Goal: Transaction & Acquisition: Purchase product/service

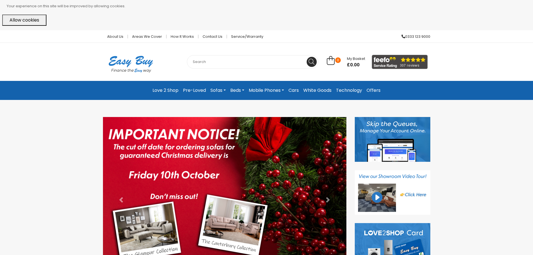
click at [295, 90] on link "Cars" at bounding box center [293, 90] width 15 height 10
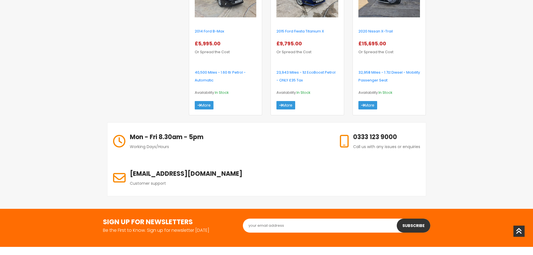
scroll to position [308, 0]
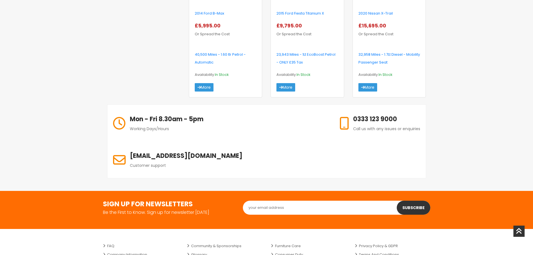
click at [374, 93] on div "2020 Nissan X-Trail In Stock More" at bounding box center [389, 22] width 73 height 149
click at [370, 87] on link "More" at bounding box center [367, 87] width 19 height 8
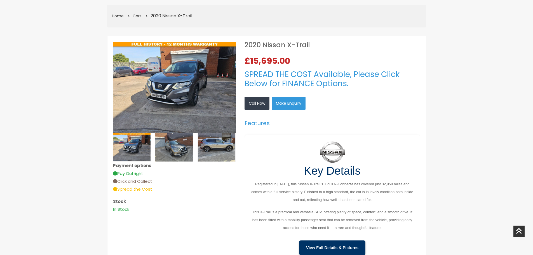
scroll to position [112, 0]
click at [208, 91] on img at bounding box center [174, 87] width 123 height 91
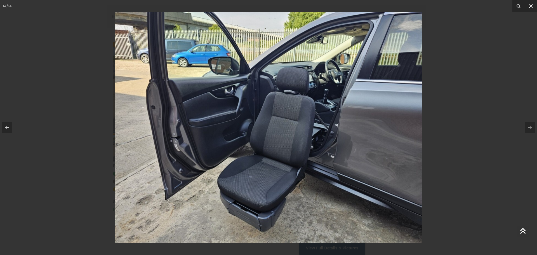
click at [533, 6] on icon at bounding box center [530, 6] width 7 height 7
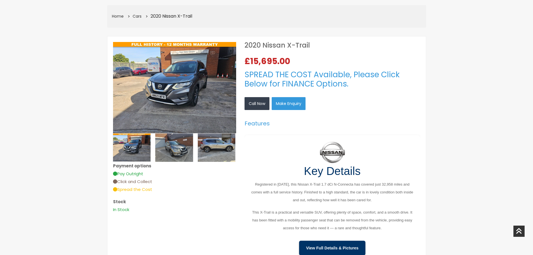
drag, startPoint x: 460, startPoint y: 128, endPoint x: 455, endPoint y: 123, distance: 6.9
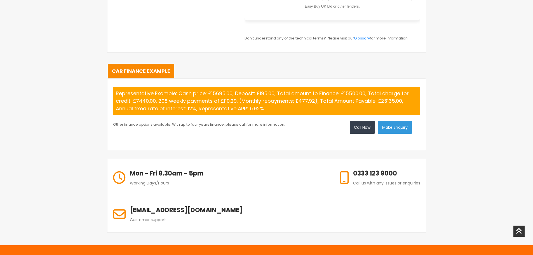
scroll to position [587, 0]
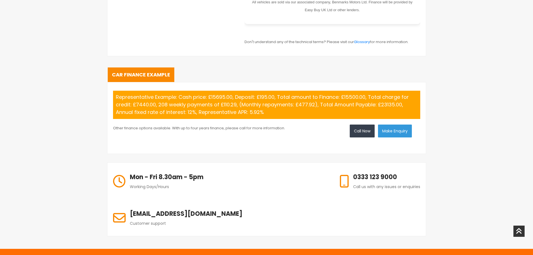
click at [131, 76] on link "Car Finance Example" at bounding box center [141, 74] width 67 height 15
click at [411, 131] on button "Make Enquiry" at bounding box center [395, 130] width 34 height 13
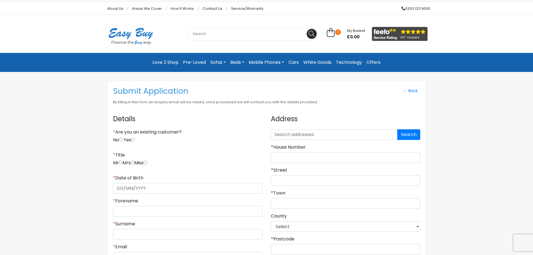
scroll to position [56, 0]
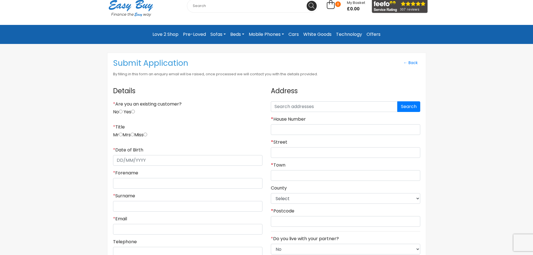
click at [134, 111] on input "Yes" at bounding box center [133, 112] width 4 height 4
radio input "true"
click at [118, 134] on div "* Title Mr Mrs Miss" at bounding box center [187, 133] width 149 height 18
click at [121, 135] on input "radio" at bounding box center [121, 135] width 4 height 4
radio input "true"
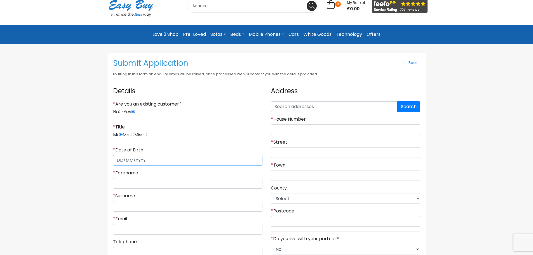
click at [136, 161] on input "* Date of Birth" at bounding box center [187, 160] width 149 height 11
type input "01/02/1992"
click at [153, 181] on input "* Forename" at bounding box center [187, 183] width 149 height 11
type input "jon"
type input "spry"
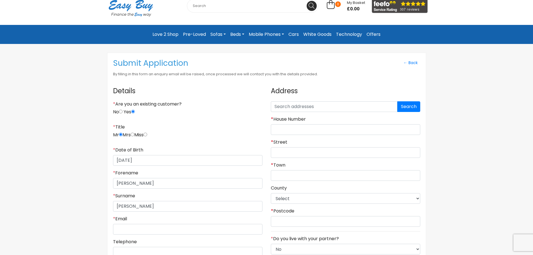
type input "jon.m.spry@hotmail.co.uk"
type input "(07873) 152244"
type input "25"
type input "Lorraine Street"
type input "Hull"
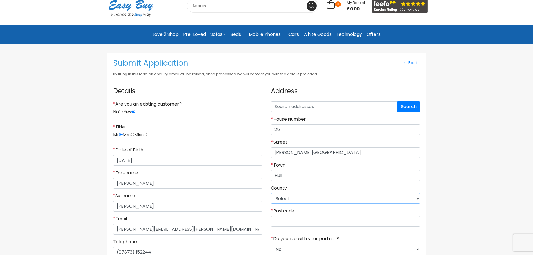
select select "East Riding of Yorkshire"
type input "HU88EG"
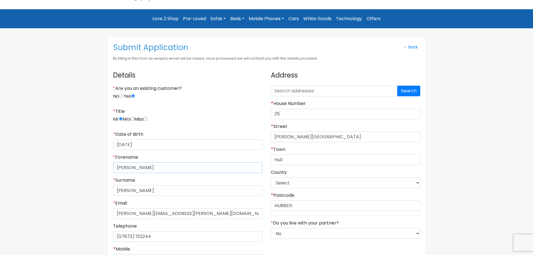
scroll to position [112, 0]
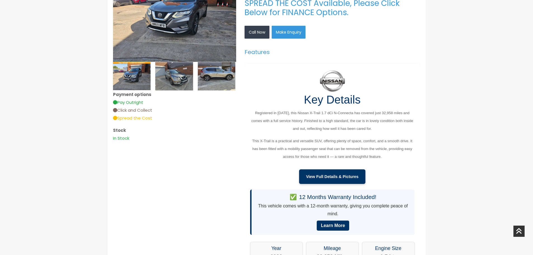
scroll to position [168, 0]
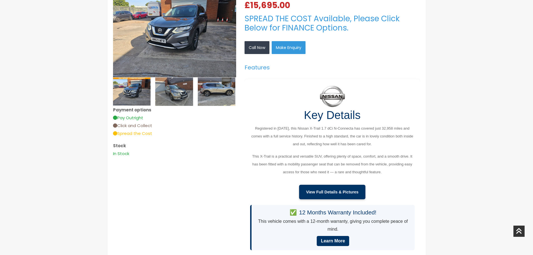
click at [193, 67] on img at bounding box center [174, 31] width 123 height 91
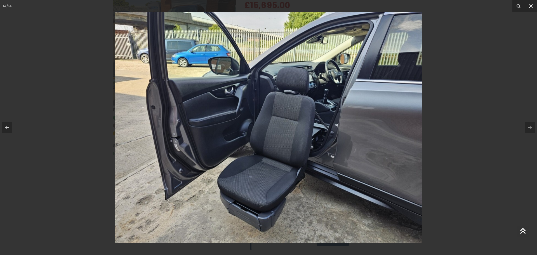
click at [531, 3] on icon at bounding box center [530, 6] width 7 height 7
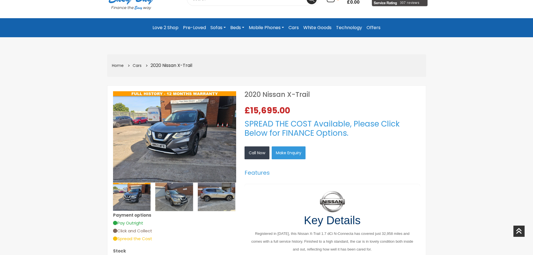
scroll to position [56, 0]
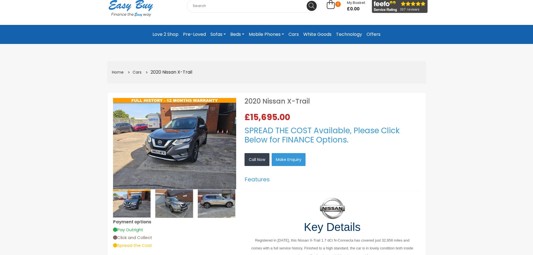
click at [323, 34] on link "White Goods" at bounding box center [317, 34] width 33 height 10
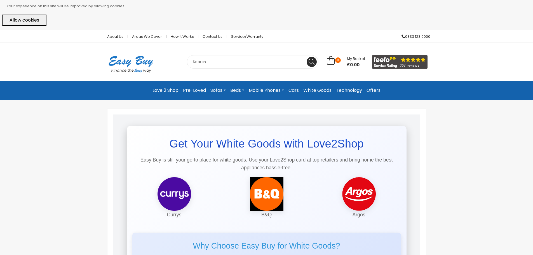
click at [349, 87] on link "Technology" at bounding box center [349, 90] width 30 height 10
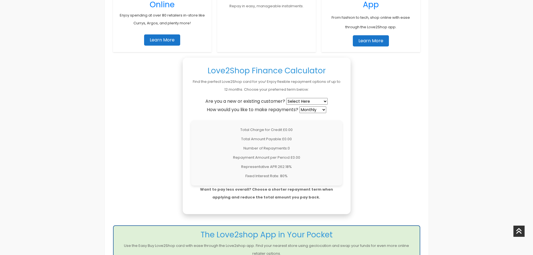
scroll to position [420, 0]
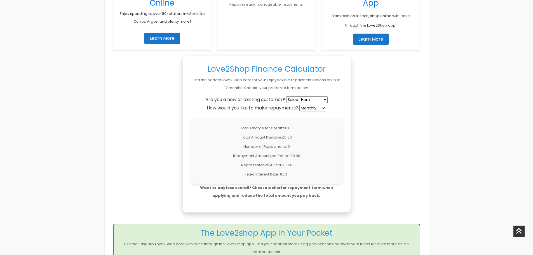
click at [311, 99] on select "Select Here New Customer Existing Customer" at bounding box center [306, 99] width 41 height 7
select select "existing"
click at [287, 96] on select "Select Here New Customer Existing Customer" at bounding box center [306, 99] width 41 height 7
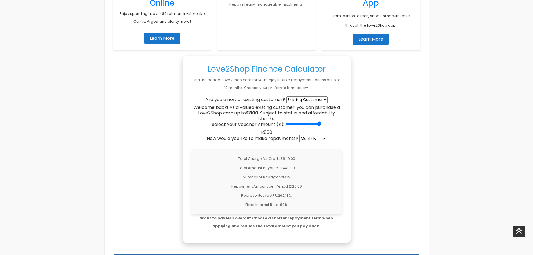
drag, startPoint x: 286, startPoint y: 123, endPoint x: 317, endPoint y: 123, distance: 31.0
type input "800"
click at [317, 123] on input "Select Your Voucher Amount (£):" at bounding box center [303, 123] width 36 height 4
click at [314, 141] on select "Weekly Fortnightly 4-Weekly Monthly" at bounding box center [312, 138] width 27 height 7
click at [300, 135] on select "Weekly Fortnightly 4-Weekly Monthly" at bounding box center [312, 138] width 27 height 7
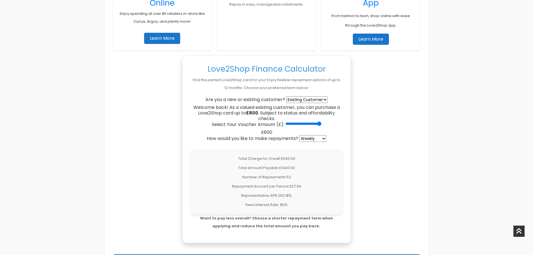
click at [316, 140] on select "Weekly Fortnightly 4-Weekly Monthly" at bounding box center [312, 138] width 27 height 7
select select "monthly"
click at [300, 135] on select "Weekly Fortnightly 4-Weekly Monthly" at bounding box center [312, 138] width 27 height 7
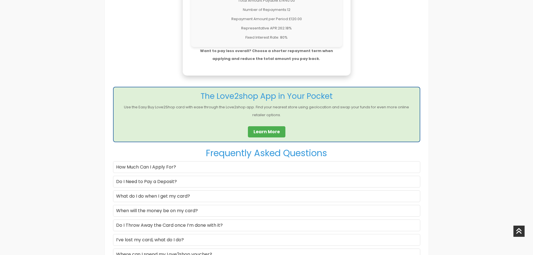
scroll to position [587, 0]
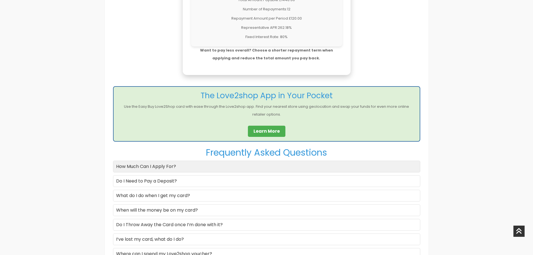
click at [185, 168] on div "How Much Can I Apply For?" at bounding box center [266, 167] width 307 height 12
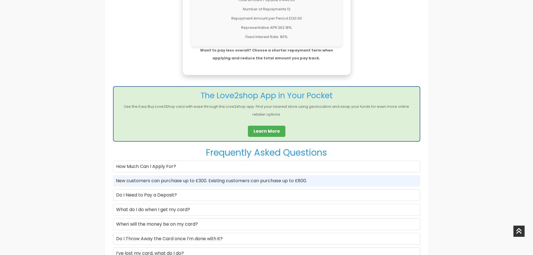
scroll to position [615, 0]
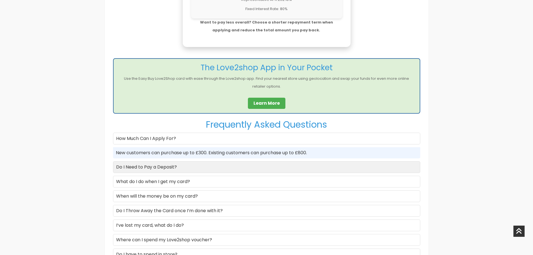
click at [183, 167] on div "Do I Need to Pay a Deposit?" at bounding box center [266, 167] width 307 height 12
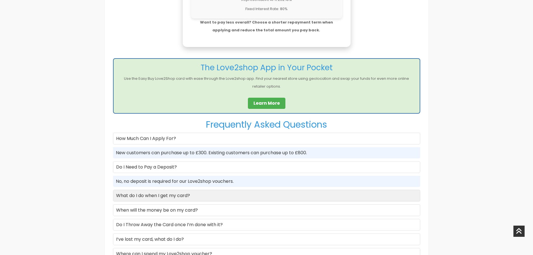
click at [197, 195] on div "What do I do when I get my card?" at bounding box center [266, 196] width 307 height 12
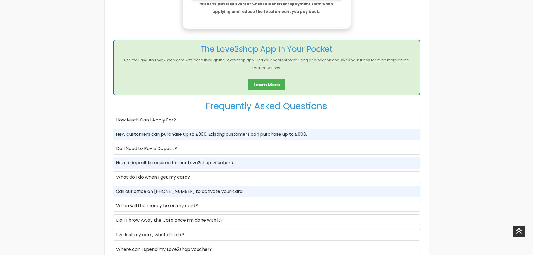
scroll to position [671, 0]
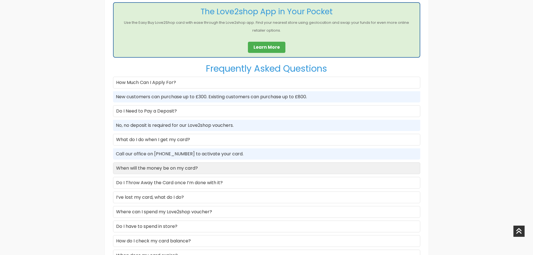
click at [217, 171] on div "When will the money be on my card?" at bounding box center [266, 168] width 307 height 12
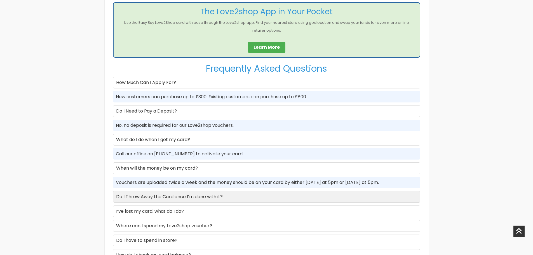
click at [208, 196] on div "Do I Throw Away the Card once I’m done with it?" at bounding box center [266, 197] width 307 height 12
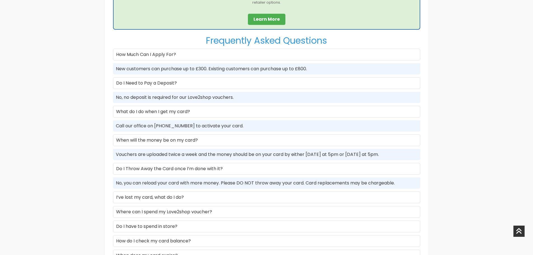
scroll to position [727, 0]
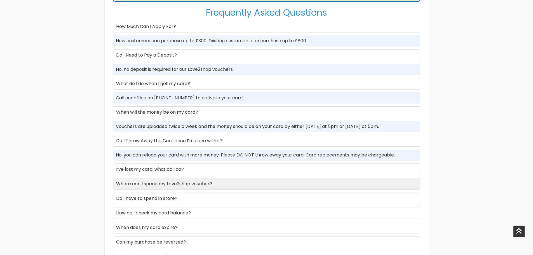
click at [220, 183] on div "Where can I spend my Love2shop voucher?" at bounding box center [266, 184] width 307 height 12
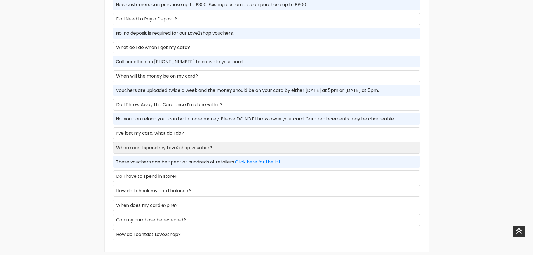
scroll to position [783, 0]
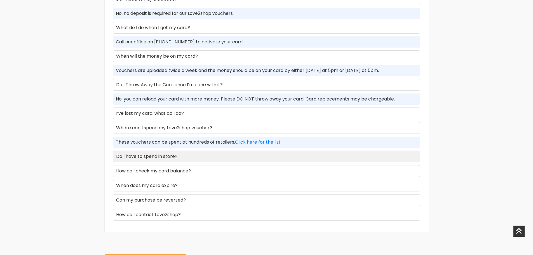
click at [213, 159] on div "Do I have to spend in store?" at bounding box center [266, 156] width 307 height 12
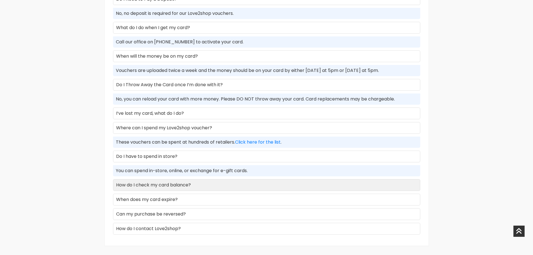
click at [190, 182] on div "How do I check my card balance?" at bounding box center [266, 185] width 307 height 12
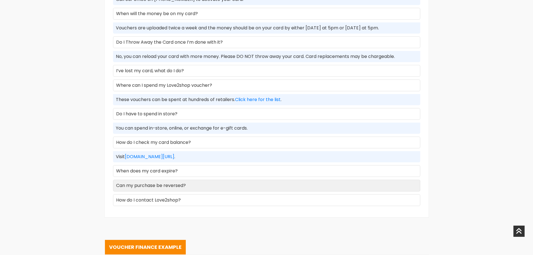
scroll to position [839, 0]
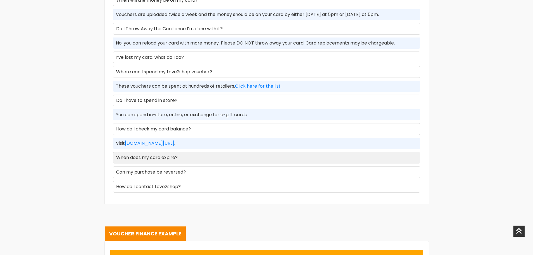
click at [183, 159] on div "When does my card expire?" at bounding box center [266, 158] width 307 height 12
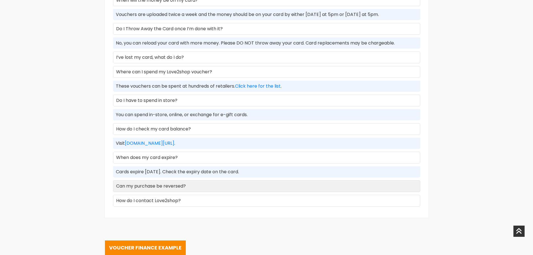
click at [208, 185] on div "Can my purchase be reversed?" at bounding box center [266, 186] width 307 height 12
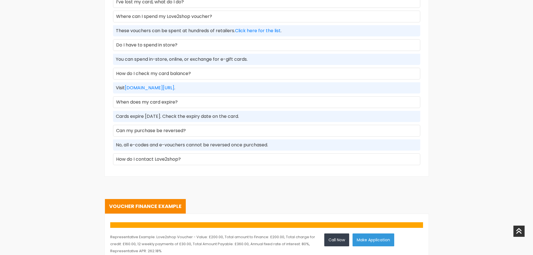
scroll to position [895, 0]
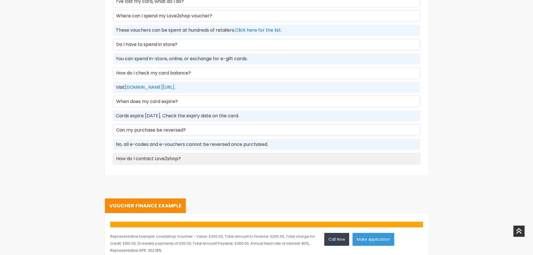
click at [188, 158] on div "How do I contact Love2shop?" at bounding box center [266, 159] width 307 height 12
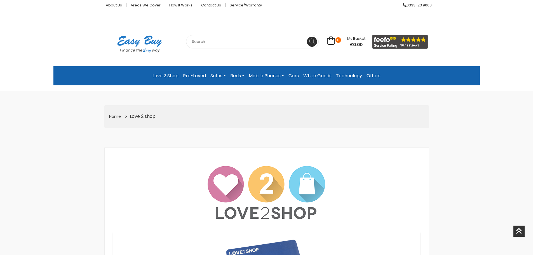
scroll to position [0, 0]
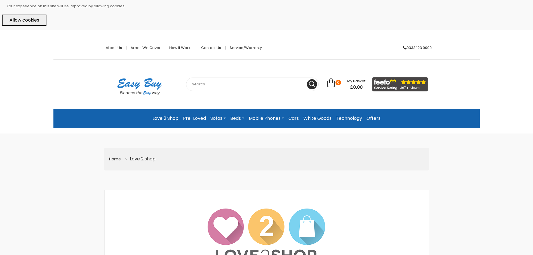
click at [199, 115] on link "Pre-Loved" at bounding box center [194, 118] width 27 height 10
